Goal: Task Accomplishment & Management: Manage account settings

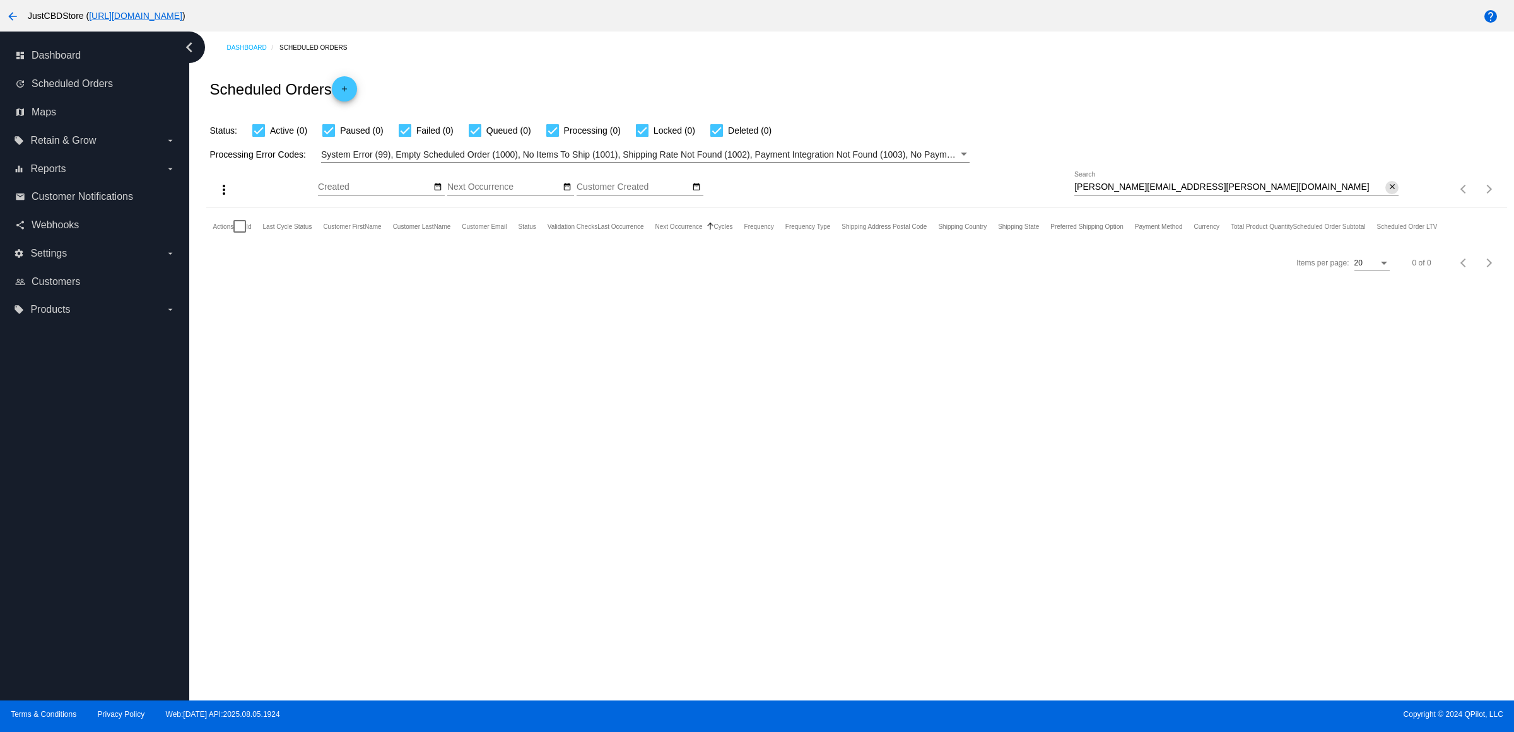
click at [1388, 192] on mat-icon "close" at bounding box center [1392, 187] width 9 height 10
click at [1383, 199] on mat-icon "search" at bounding box center [1390, 190] width 15 height 20
type input "[EMAIL_ADDRESS][DOMAIN_NAME]"
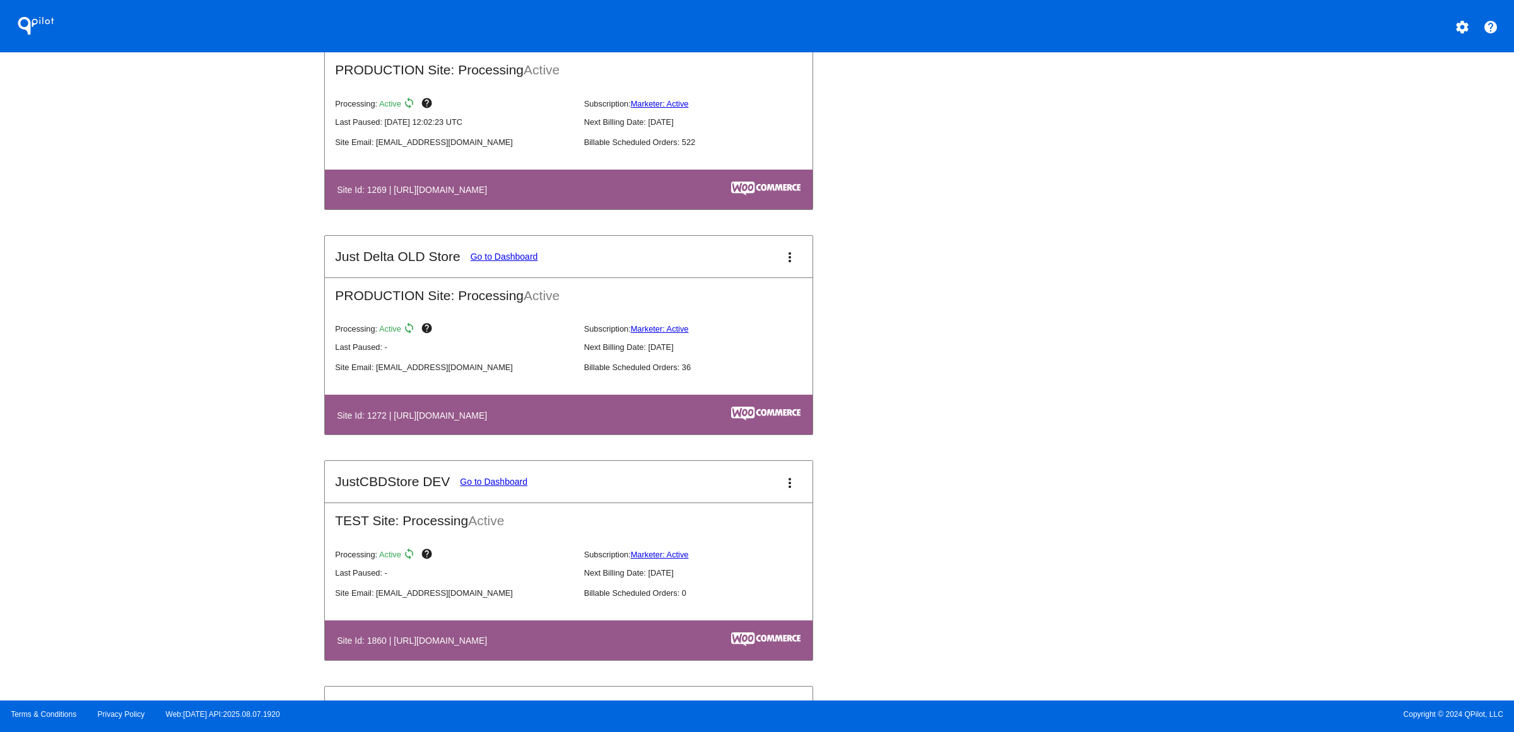
scroll to position [552, 0]
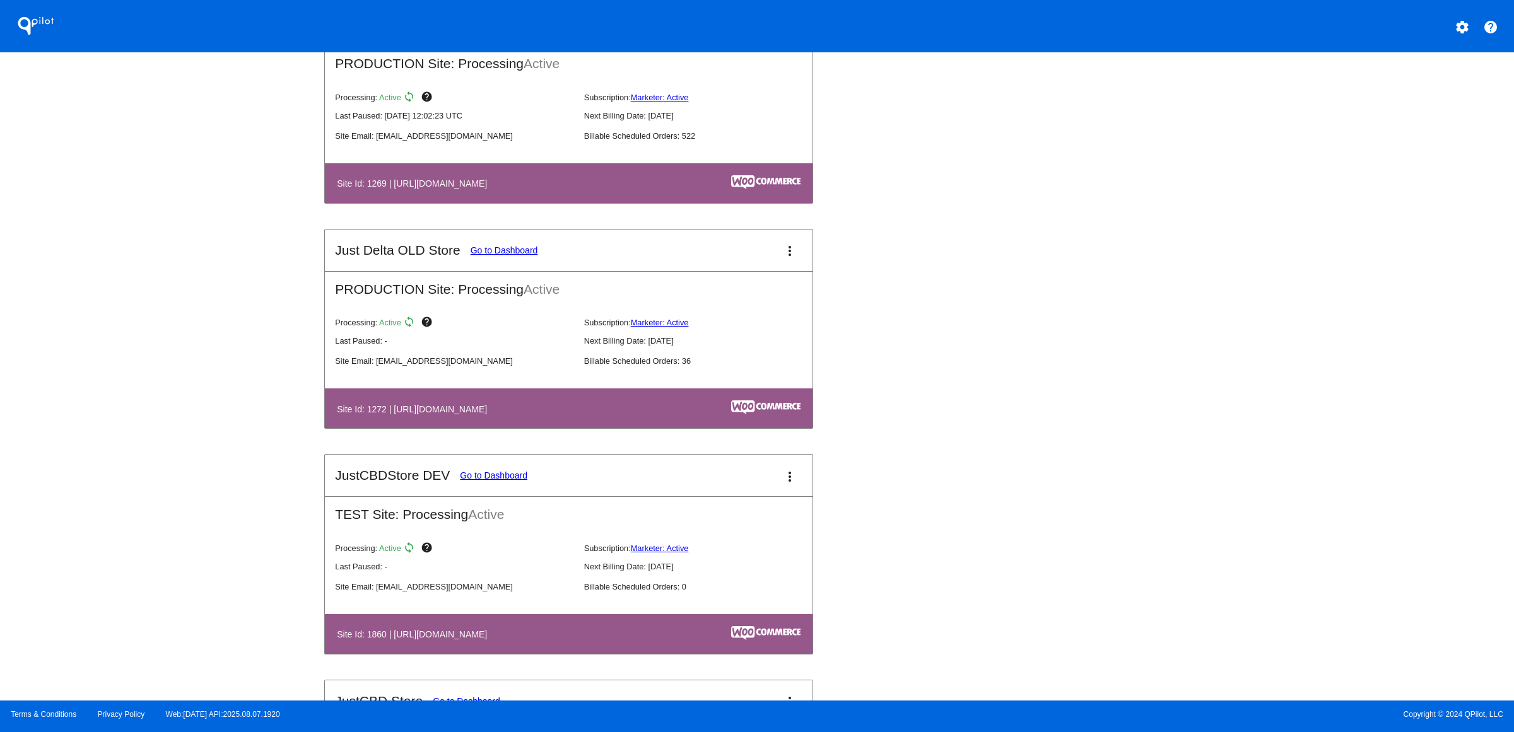
click at [471, 255] on link "Go to Dashboard" at bounding box center [505, 250] width 68 height 10
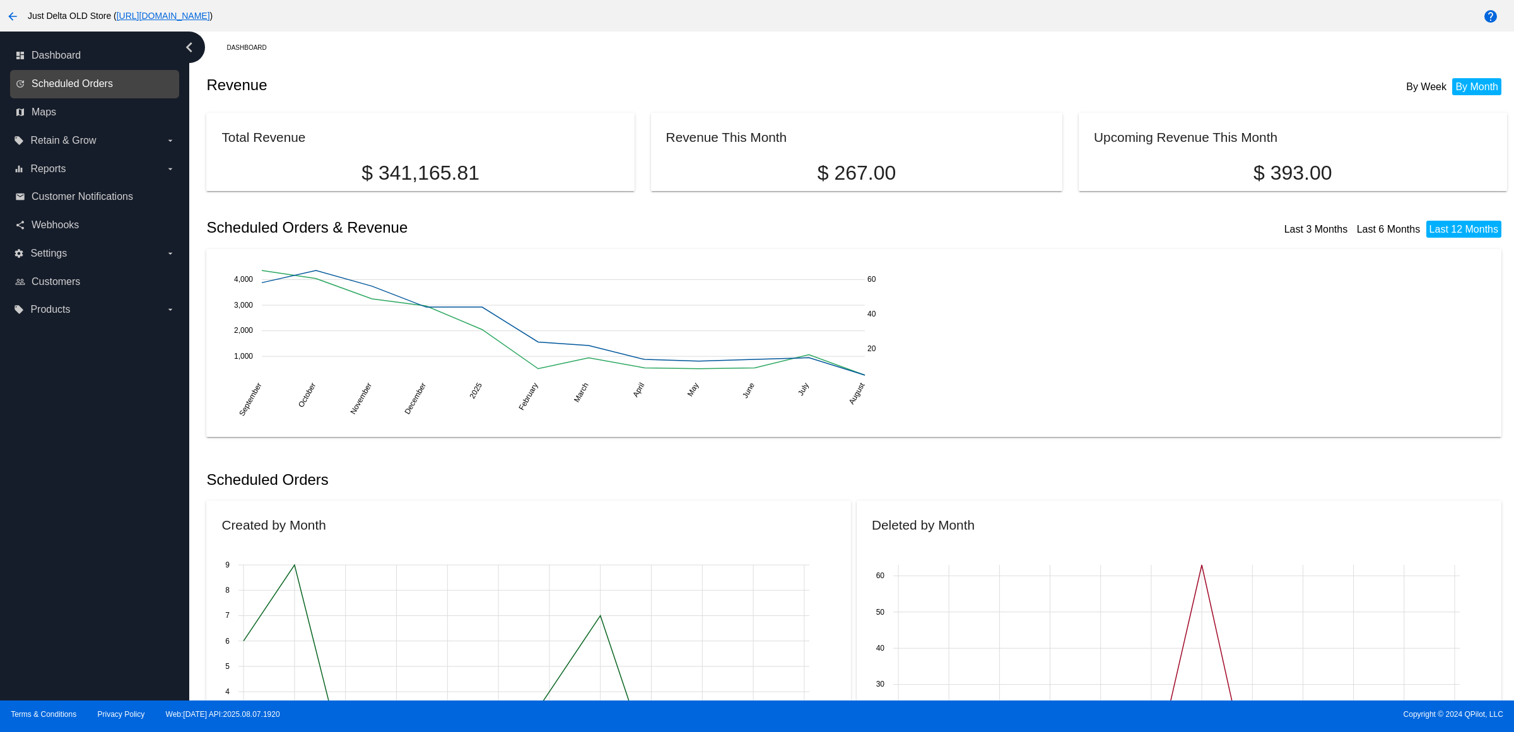
click at [101, 90] on span "Scheduled Orders" at bounding box center [72, 83] width 81 height 11
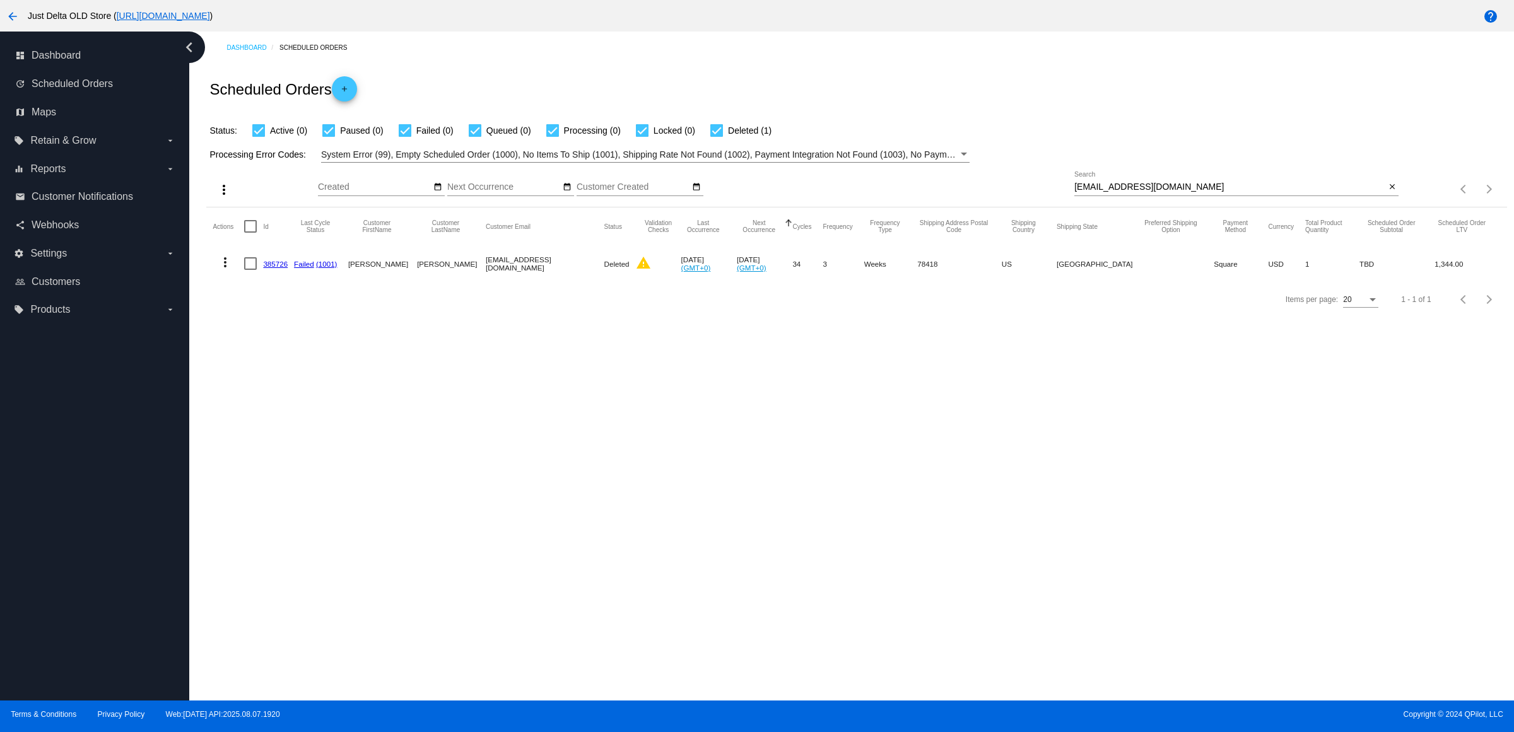
click at [276, 268] on link "385726" at bounding box center [275, 264] width 25 height 8
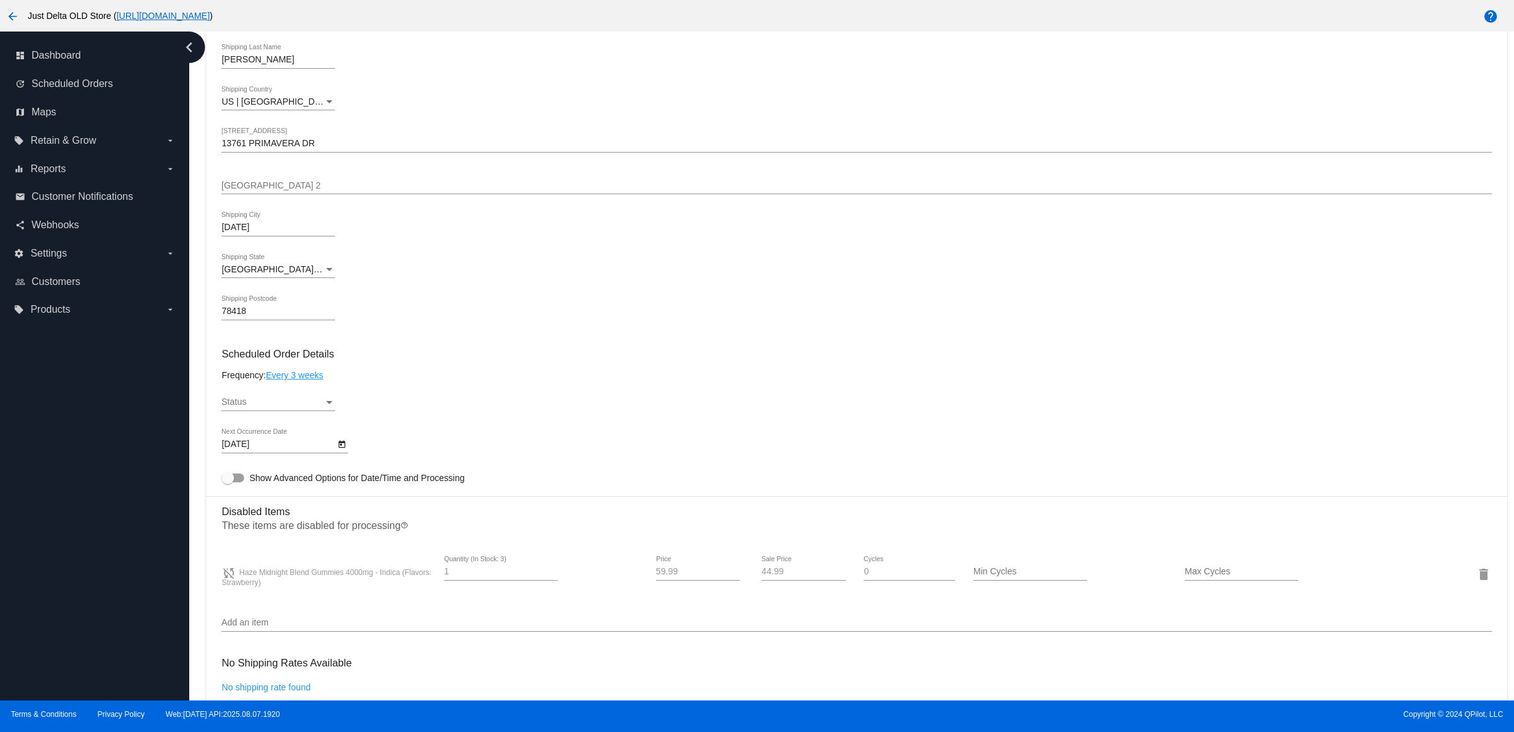
scroll to position [631, 0]
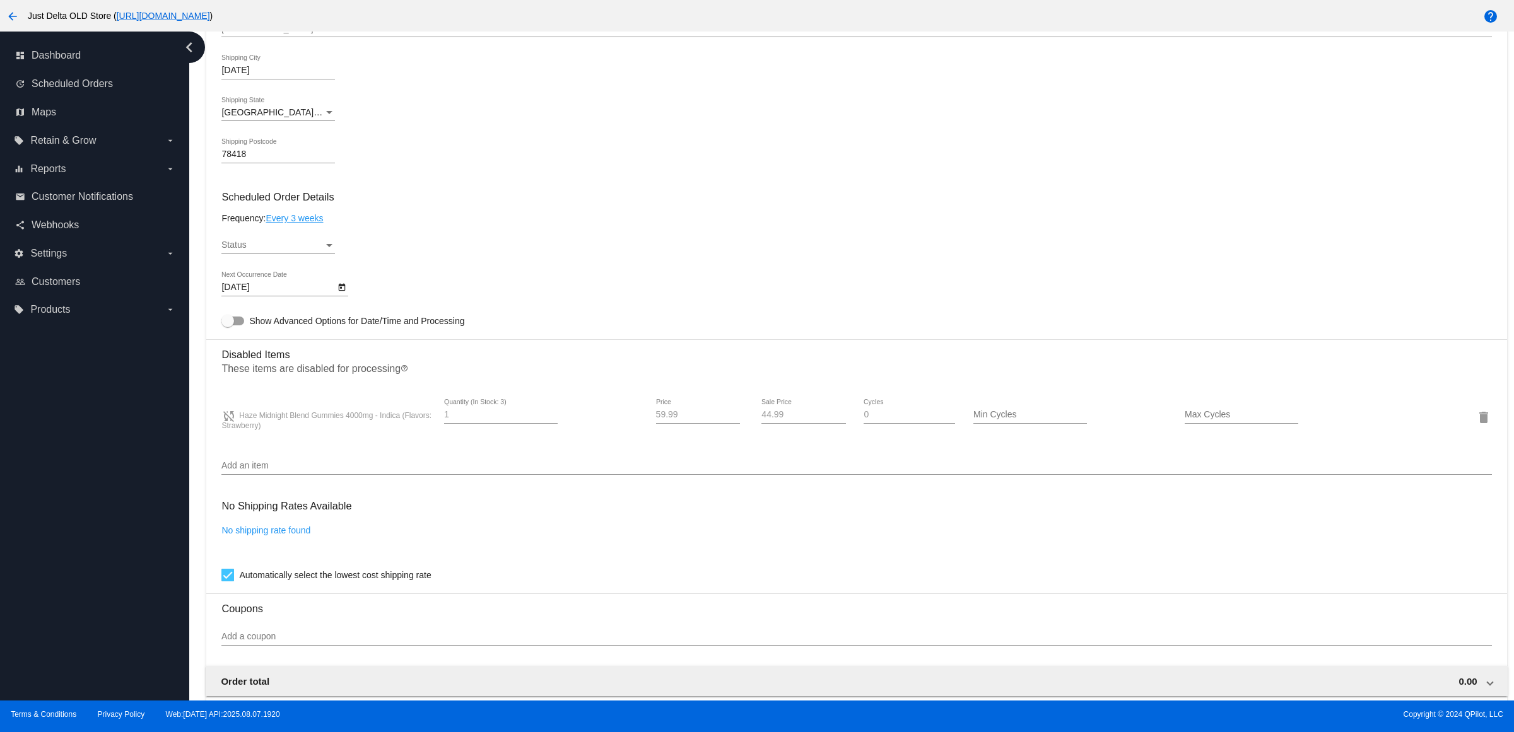
click at [348, 293] on div at bounding box center [341, 286] width 13 height 13
click at [490, 262] on div at bounding box center [757, 366] width 1514 height 732
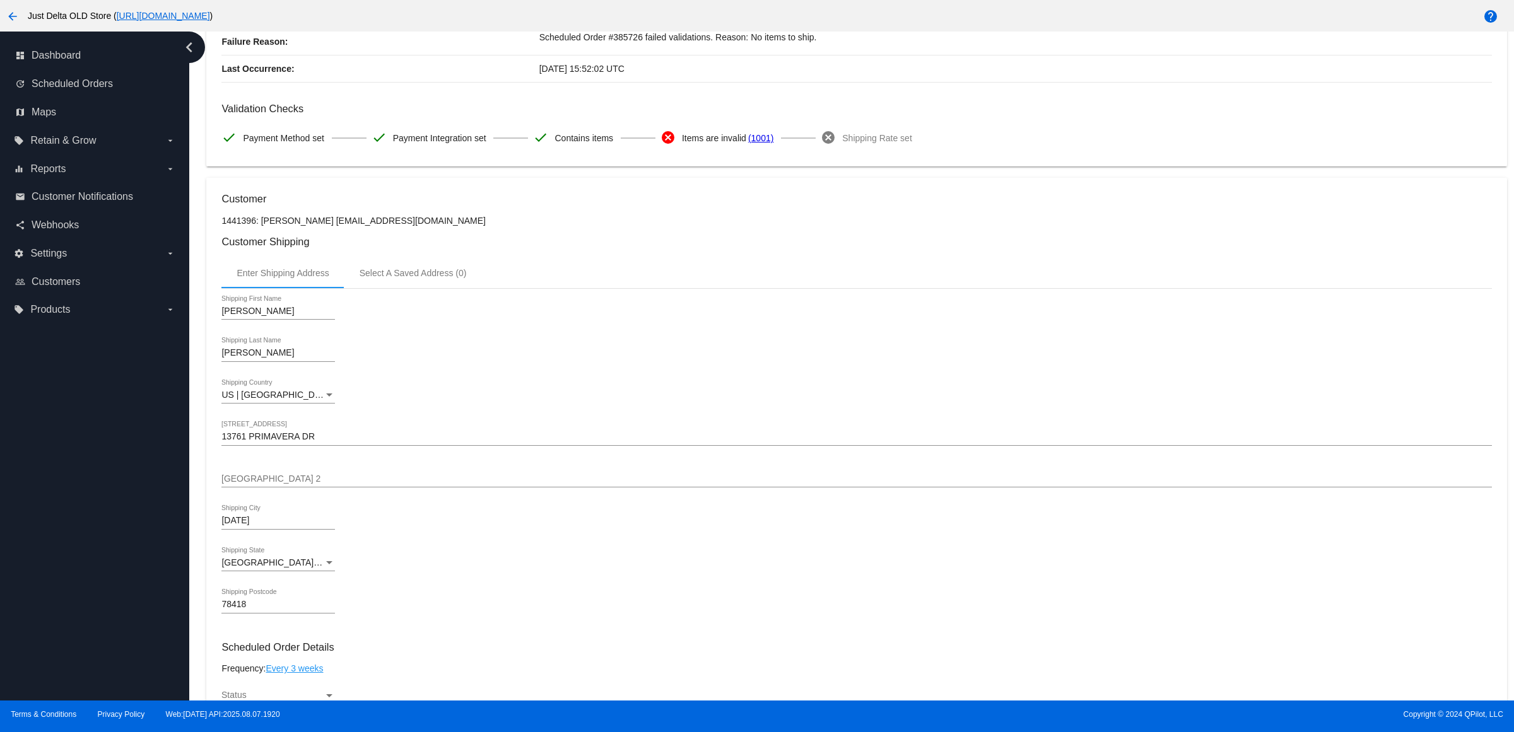
scroll to position [811, 0]
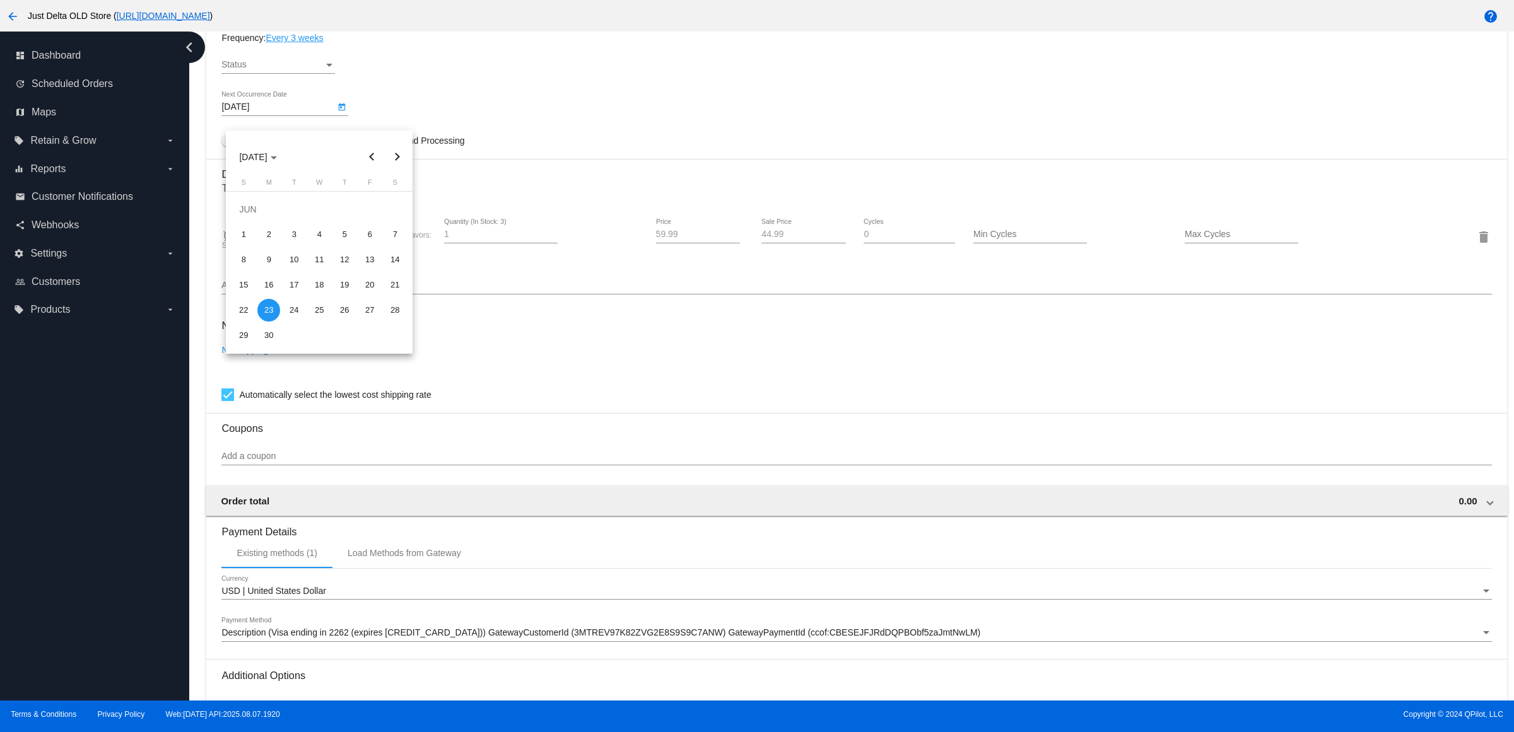
click at [509, 310] on div at bounding box center [757, 366] width 1514 height 732
click at [353, 291] on input "Add an item" at bounding box center [856, 286] width 1270 height 10
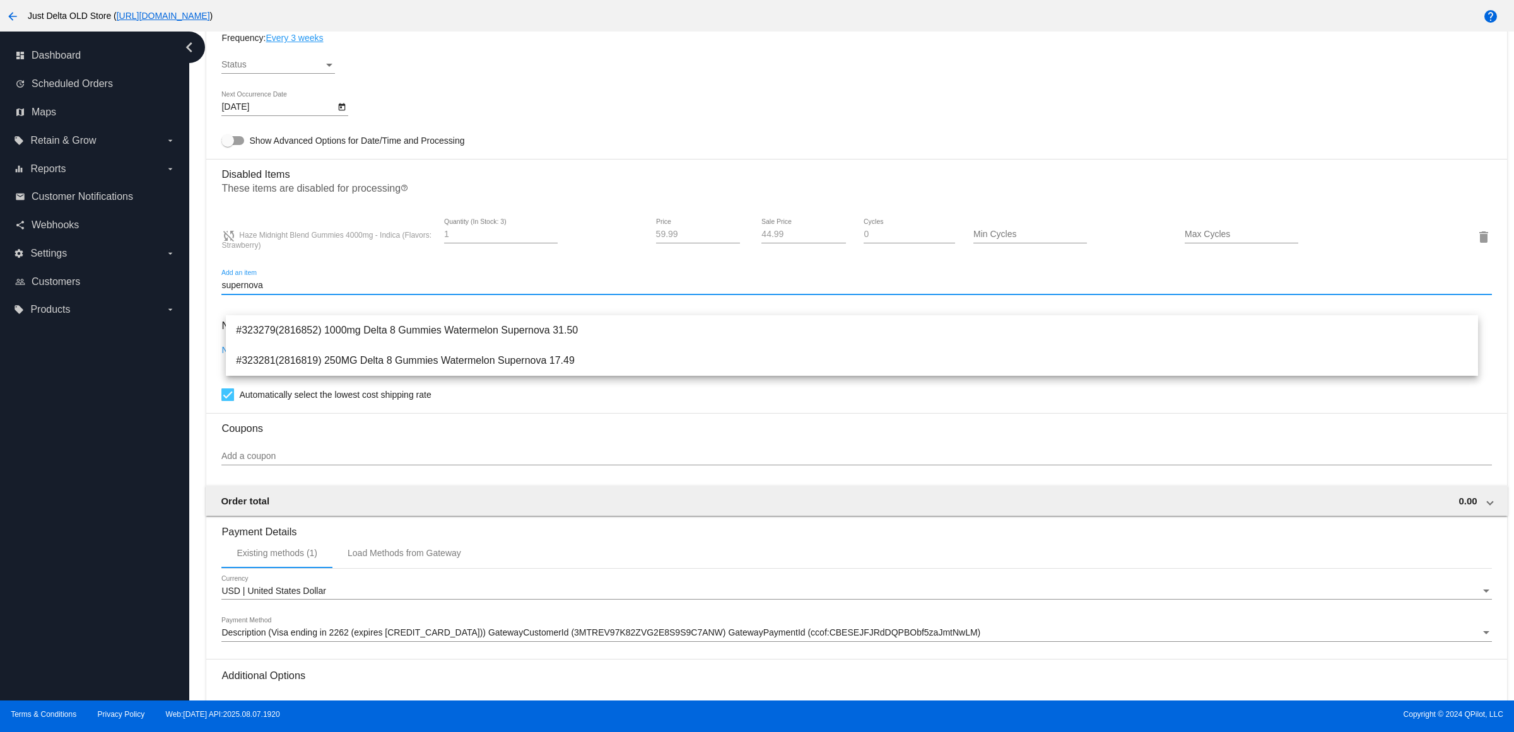
type input "supernova"
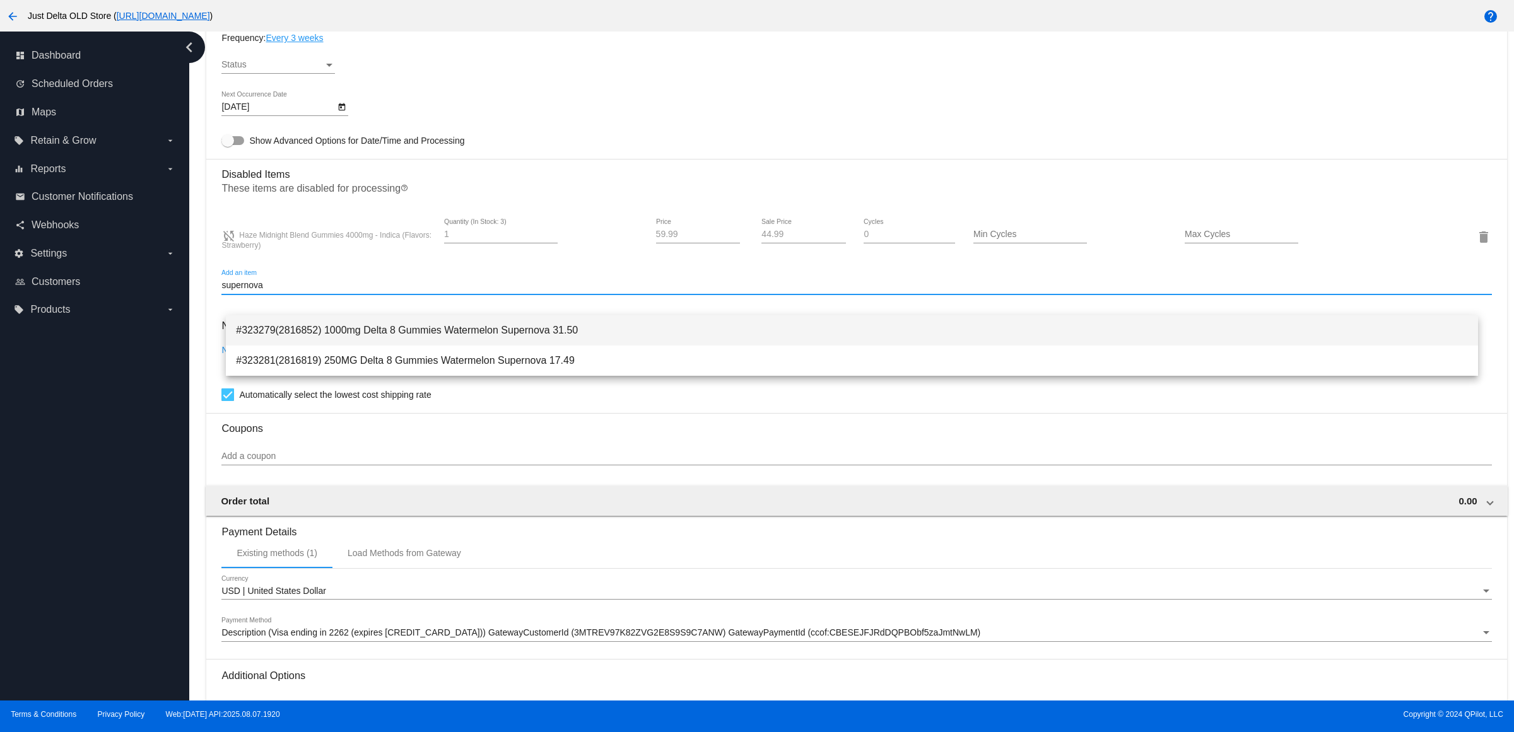
click at [484, 338] on span "#323279(2816852) 1000mg Delta 8 Gummies Watermelon Supernova 31.50" at bounding box center [852, 330] width 1232 height 30
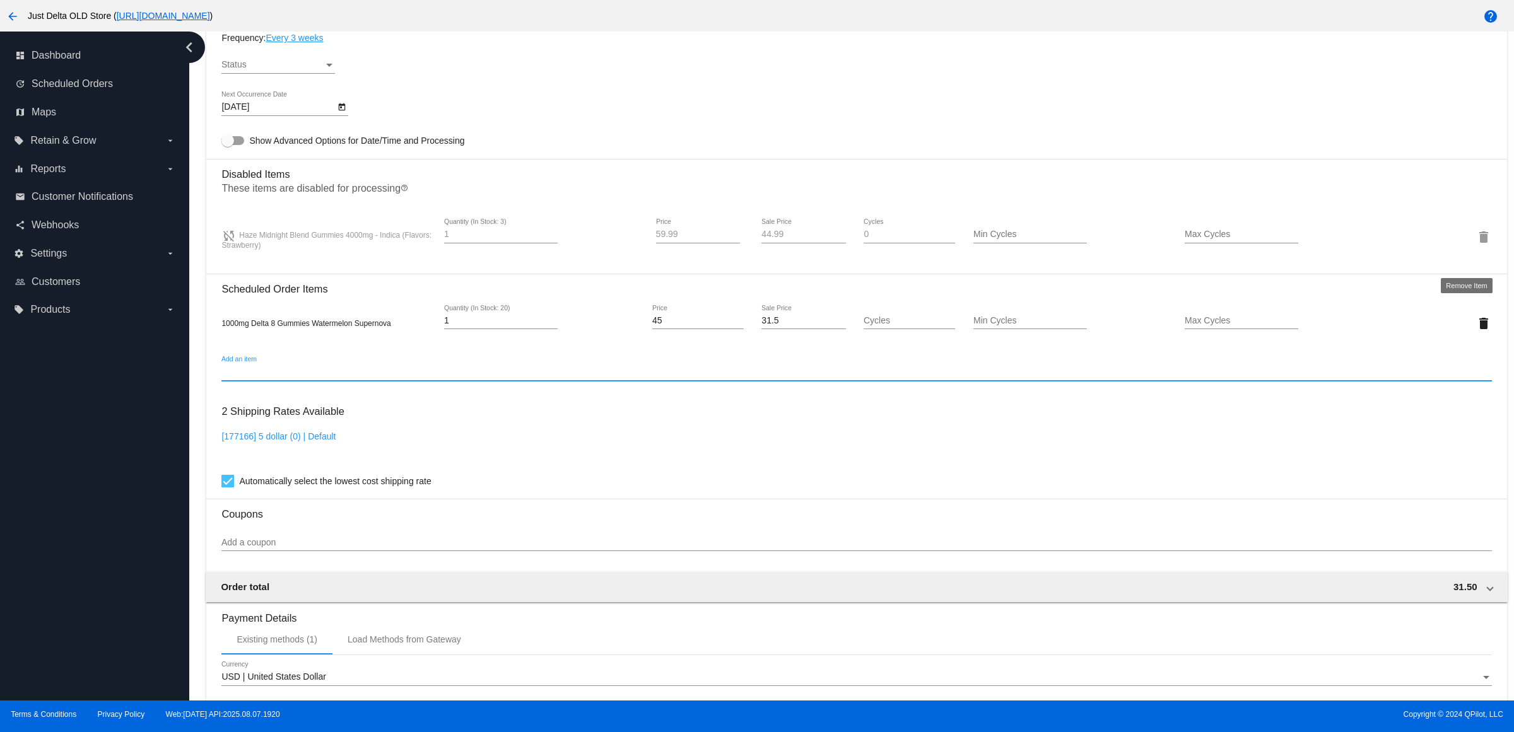
click at [1476, 245] on mat-icon "delete" at bounding box center [1483, 237] width 15 height 15
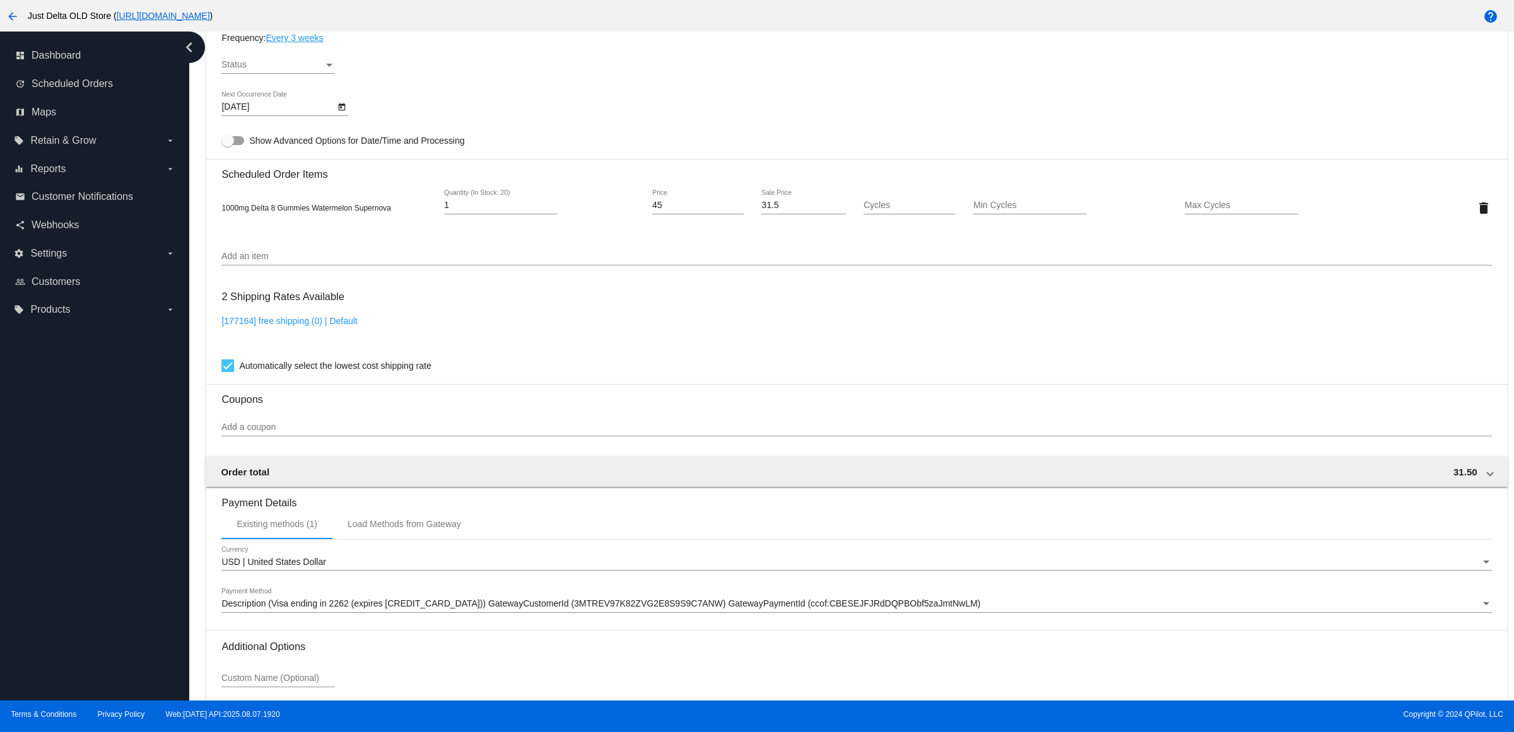
click at [614, 121] on div "6/23/2025 Next Occurrence Date" at bounding box center [856, 109] width 1270 height 36
click at [332, 73] on div "Status Status" at bounding box center [278, 61] width 114 height 25
click at [304, 84] on span "Active" at bounding box center [283, 79] width 114 height 26
click at [556, 104] on mat-card-content "Customer 1441396: Robert Nash robnash46@sbcglobal.net Customer Shipping Enter S…" at bounding box center [856, 156] width 1270 height 1189
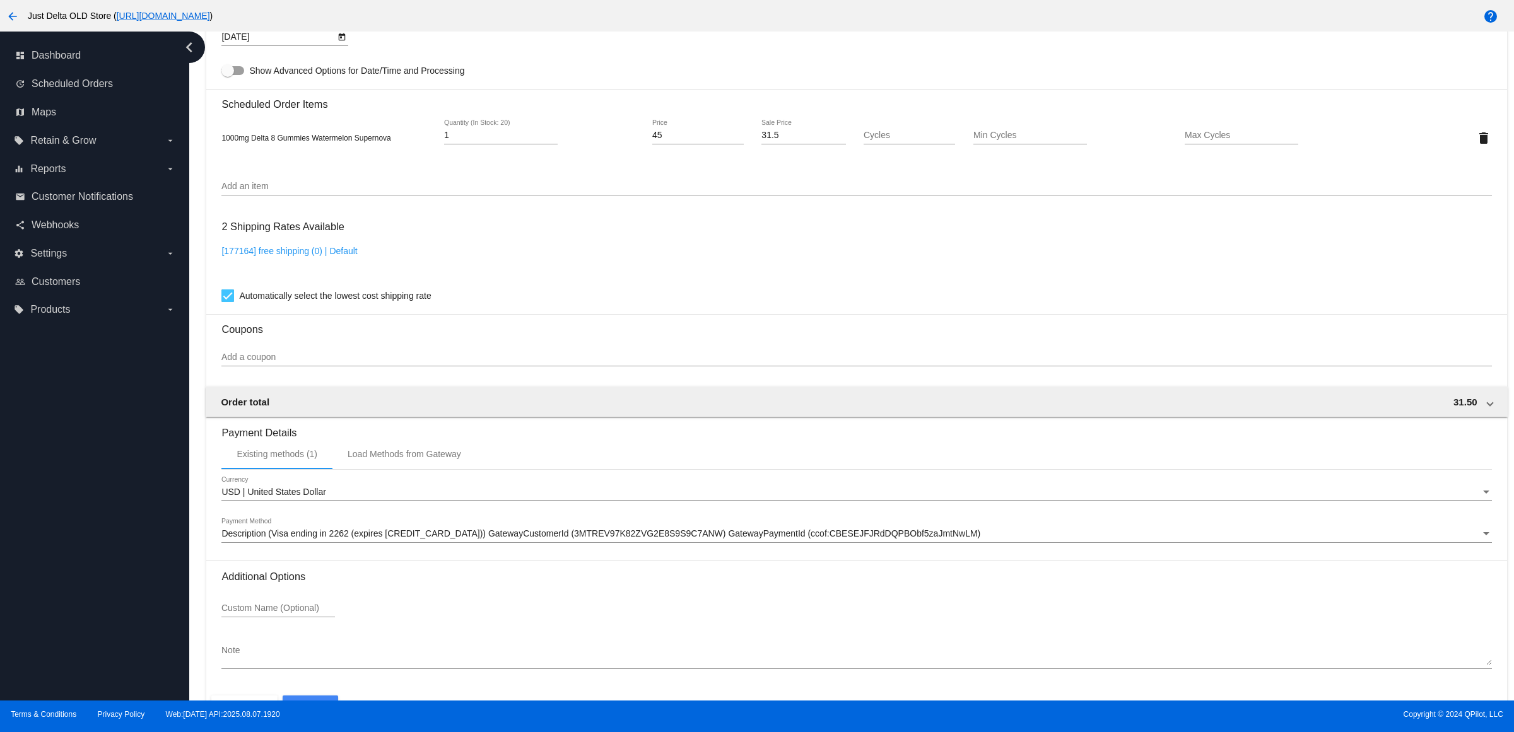
scroll to position [934, 0]
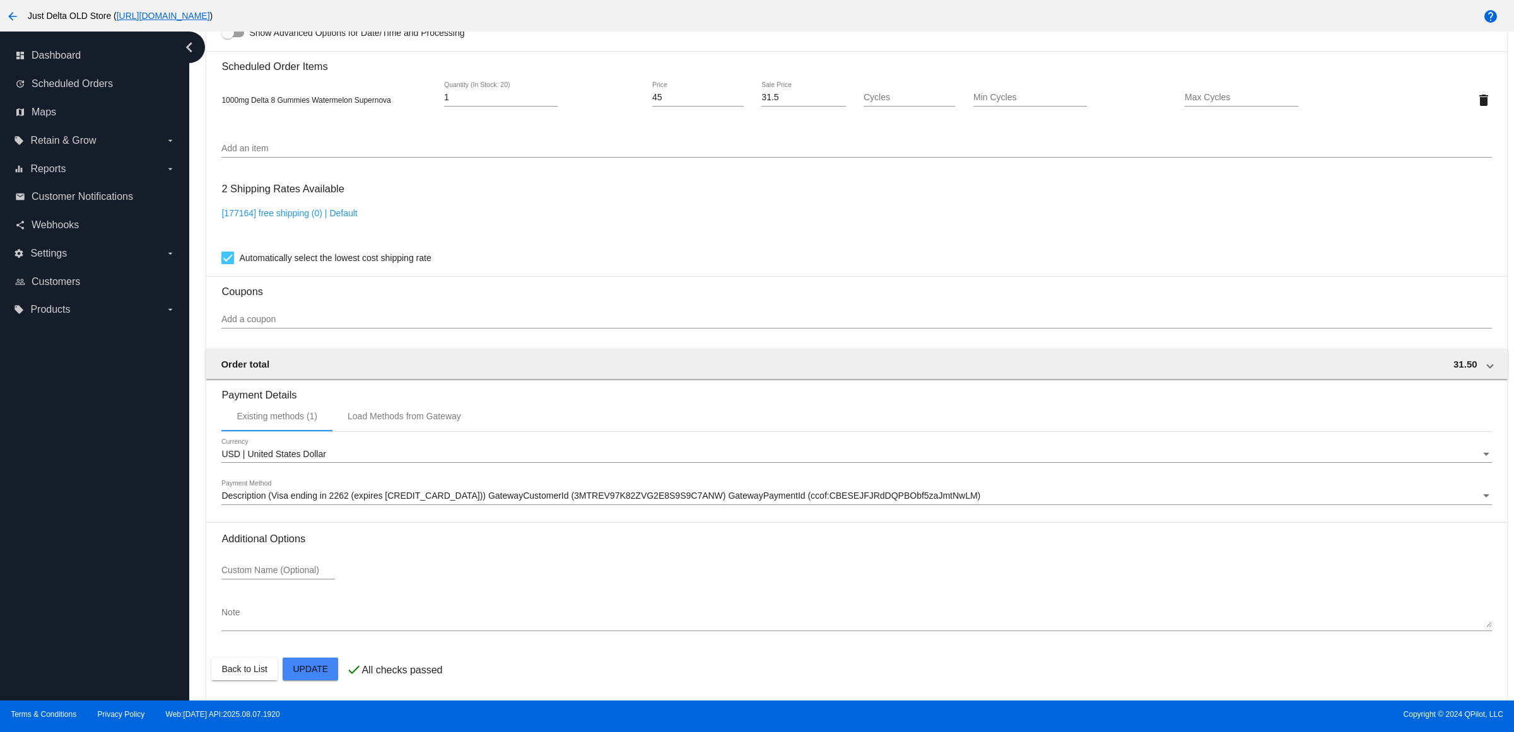
click at [319, 669] on mat-card "Customer 1441396: Robert Nash robnash46@sbcglobal.net Customer Shipping Enter S…" at bounding box center [856, 70] width 1300 height 1262
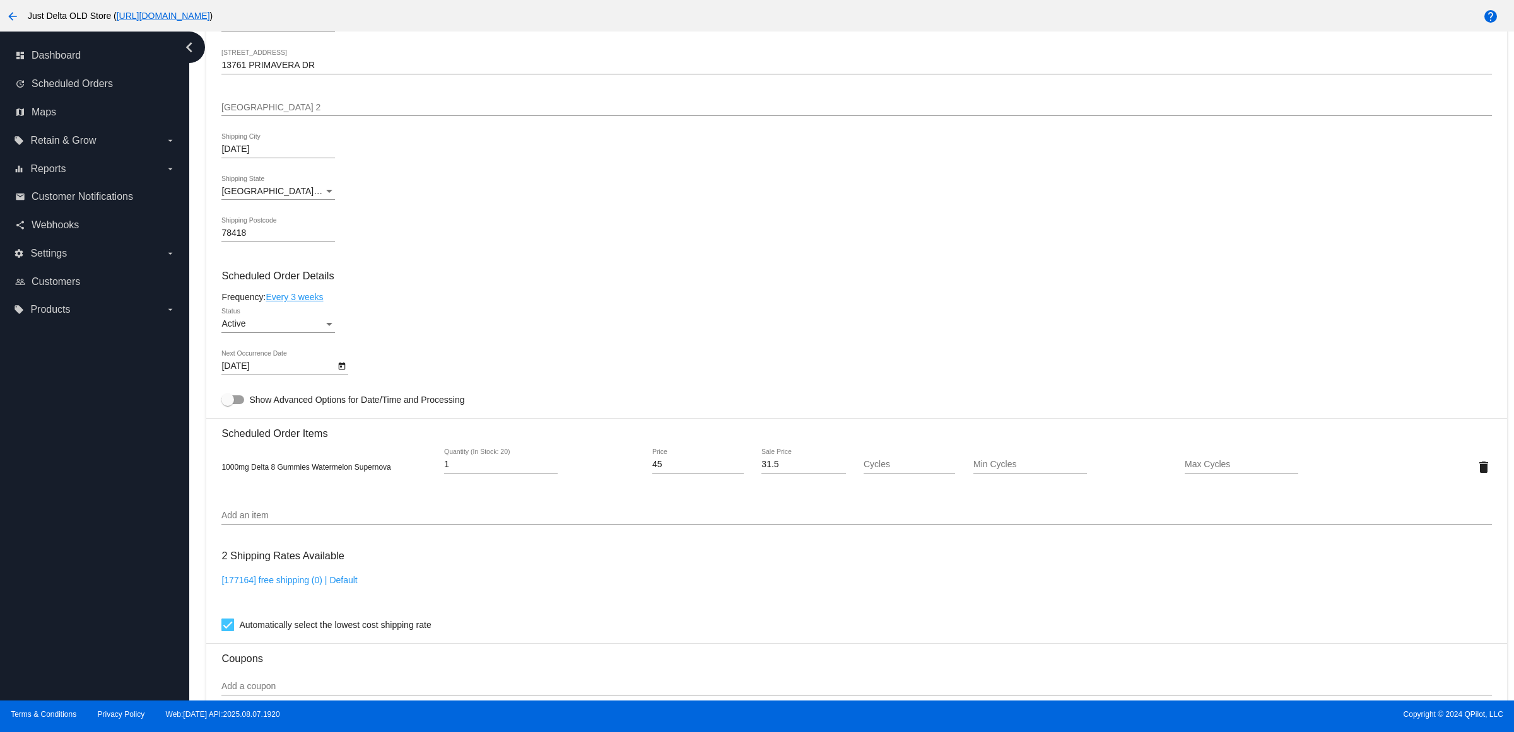
scroll to position [0, 0]
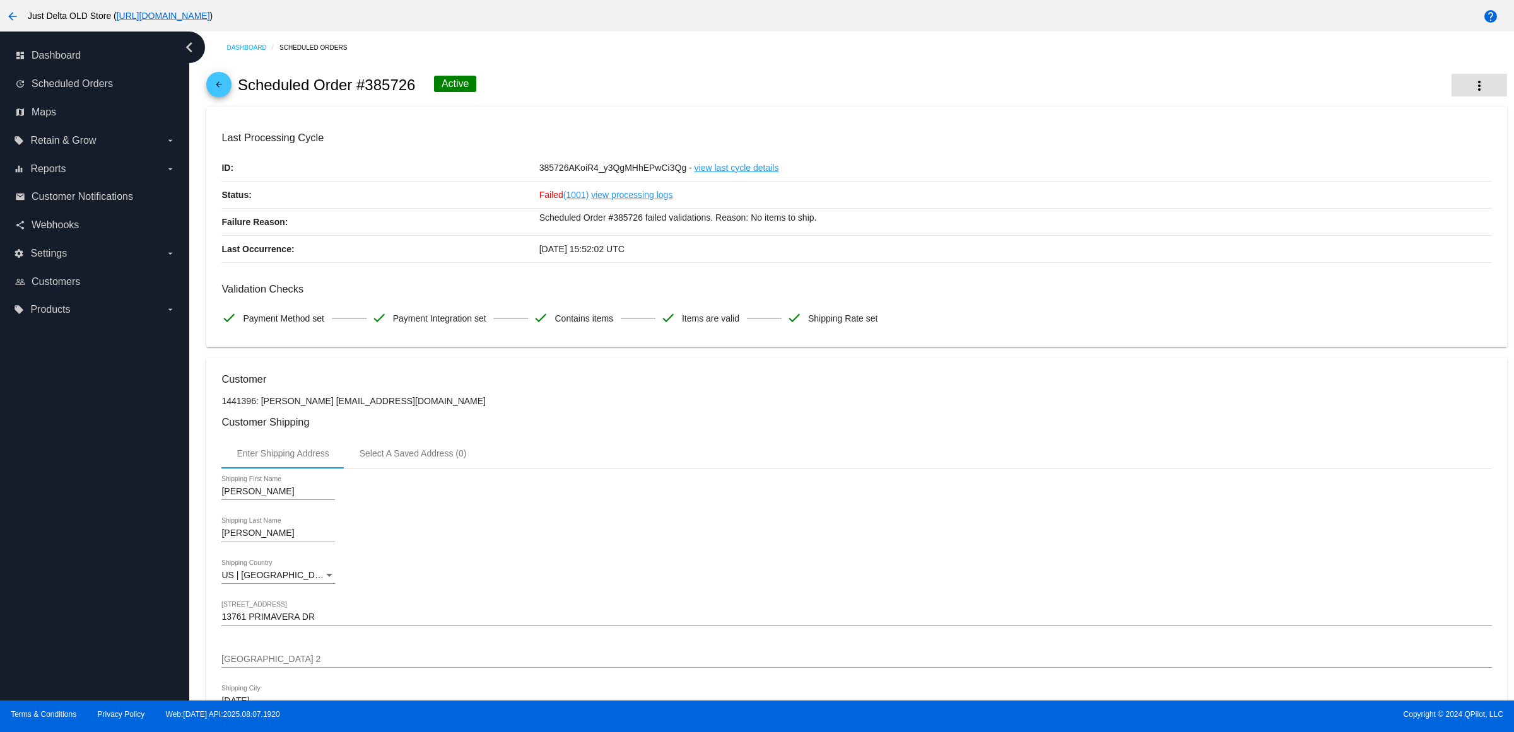
click at [1472, 90] on mat-icon "more_vert" at bounding box center [1479, 85] width 15 height 15
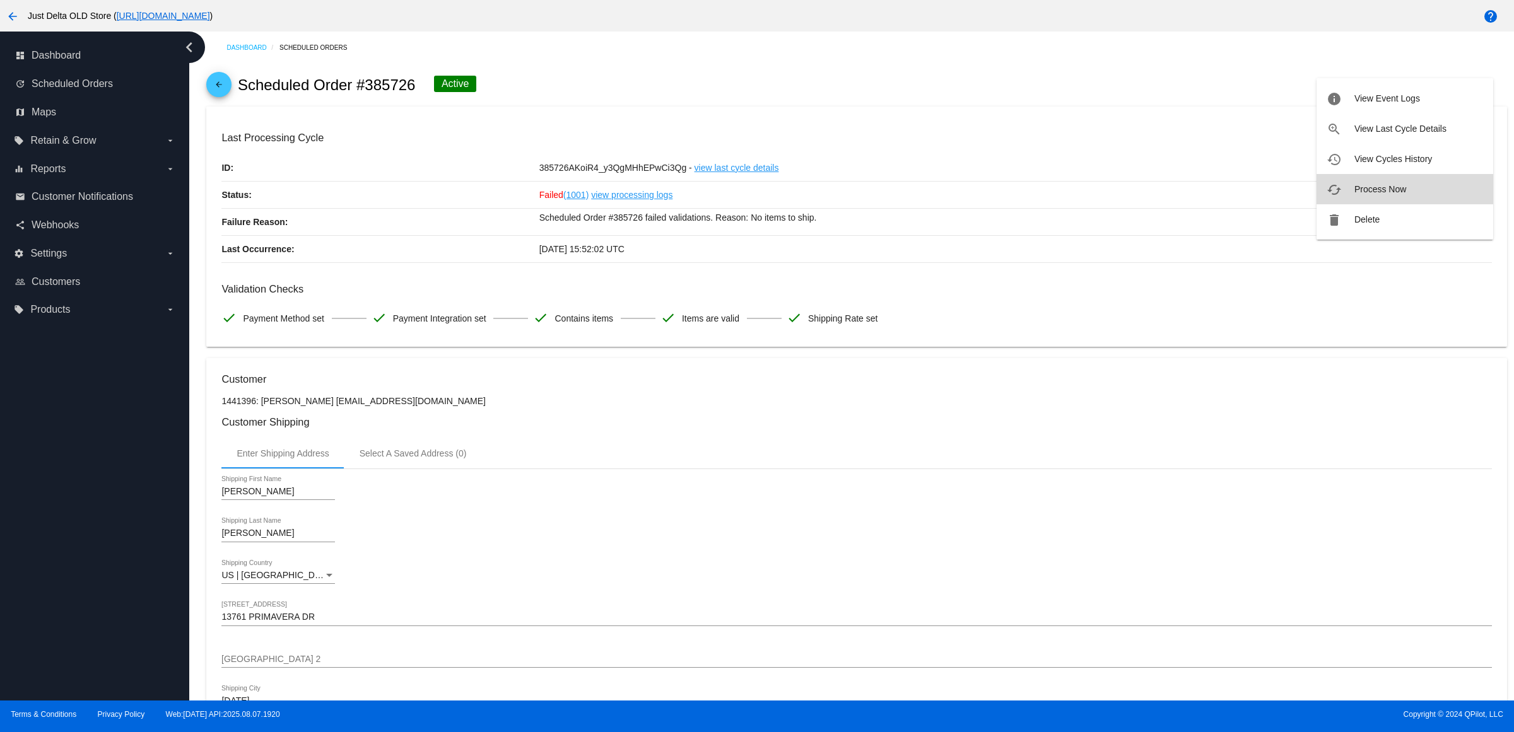
click at [1423, 194] on button "cached Process Now" at bounding box center [1405, 189] width 177 height 30
